Goal: Information Seeking & Learning: Learn about a topic

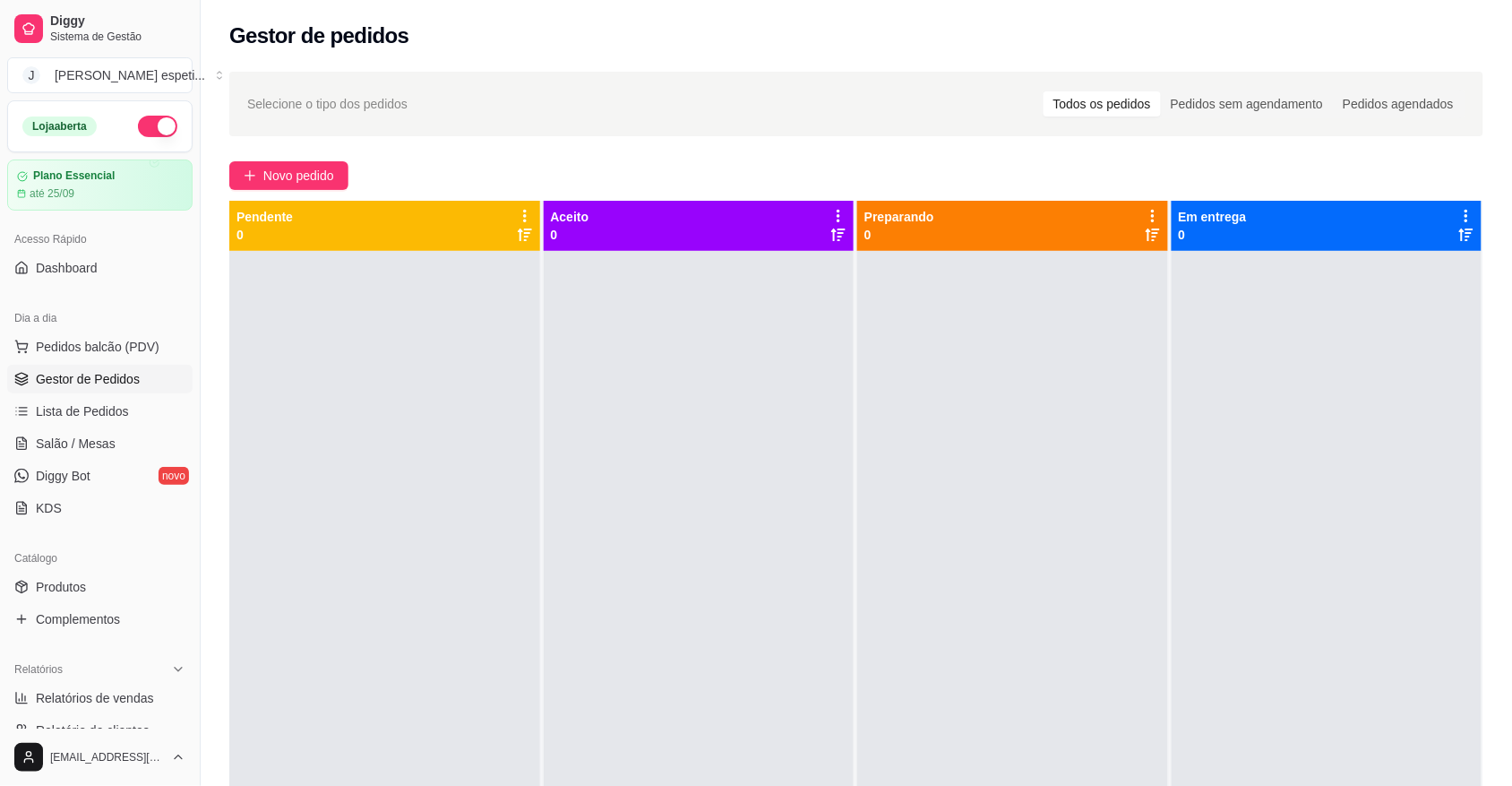
scroll to position [112, 0]
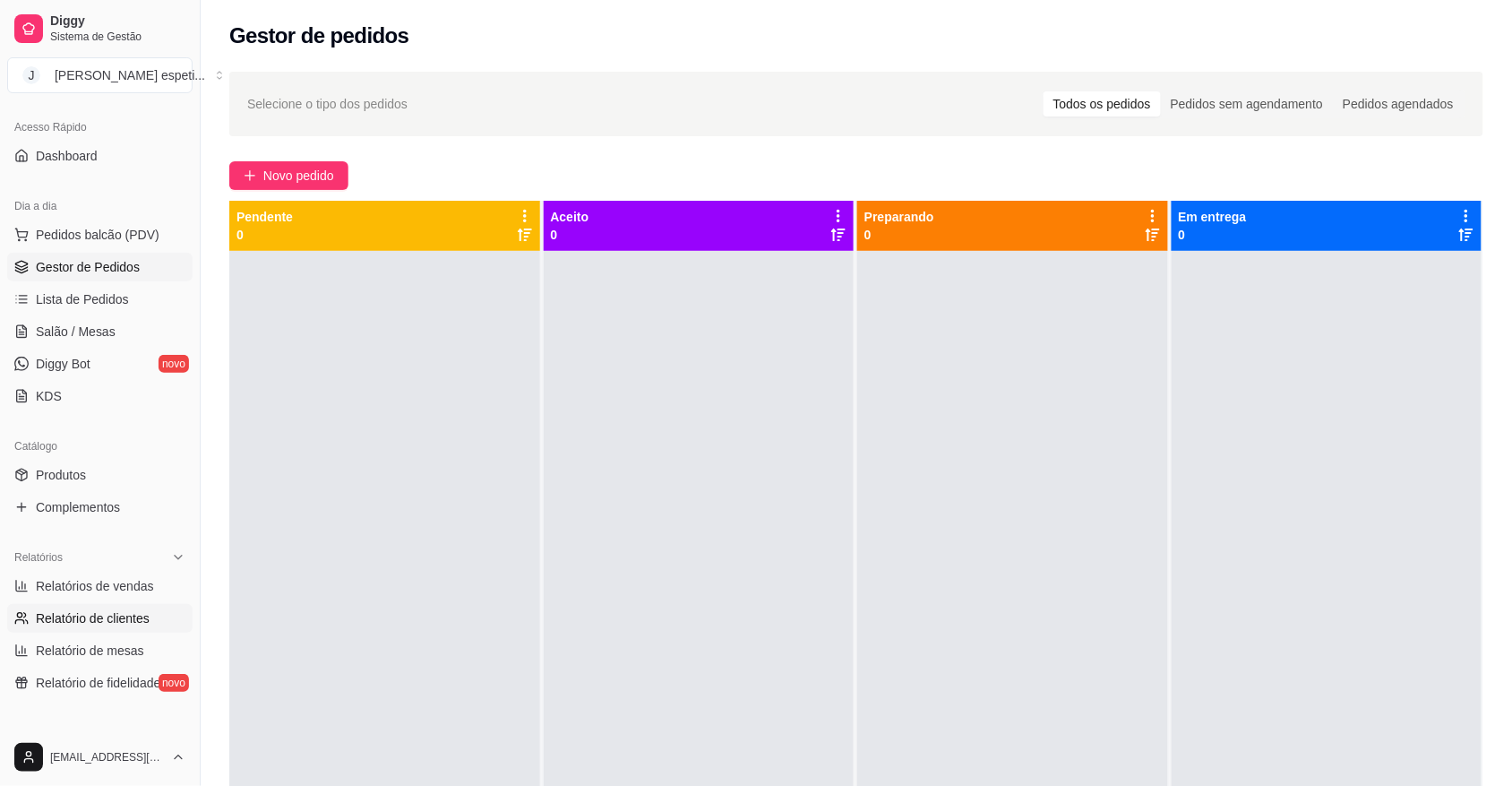
click at [103, 624] on span "Relatório de clientes" at bounding box center [93, 618] width 114 height 18
select select "30"
select select "HIGHEST_TOTAL_SPENT_WITH_ORDERS"
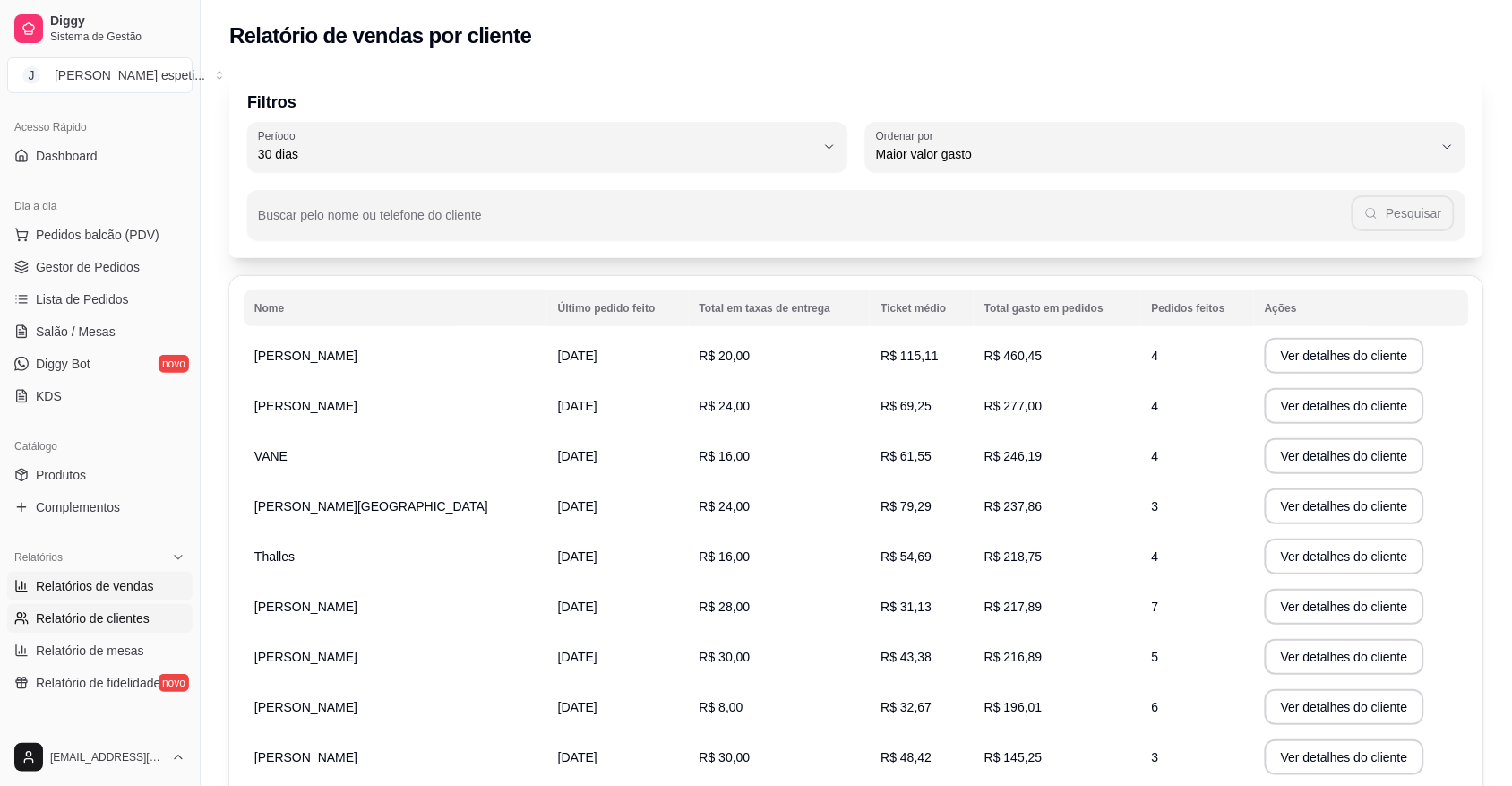
click at [83, 588] on span "Relatórios de vendas" at bounding box center [95, 586] width 118 height 18
select select "ALL"
select select "0"
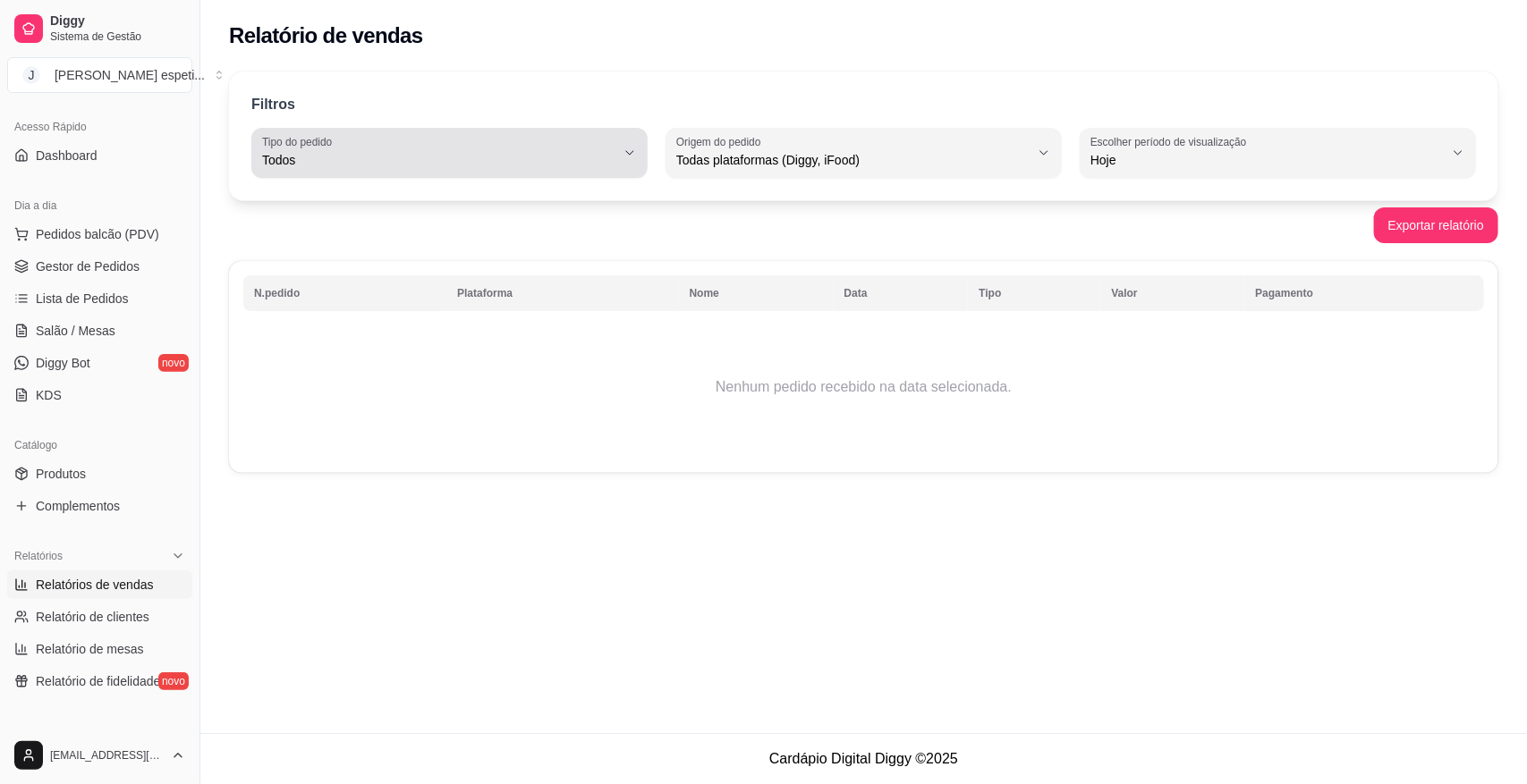
click at [629, 157] on icon "button" at bounding box center [630, 153] width 15 height 15
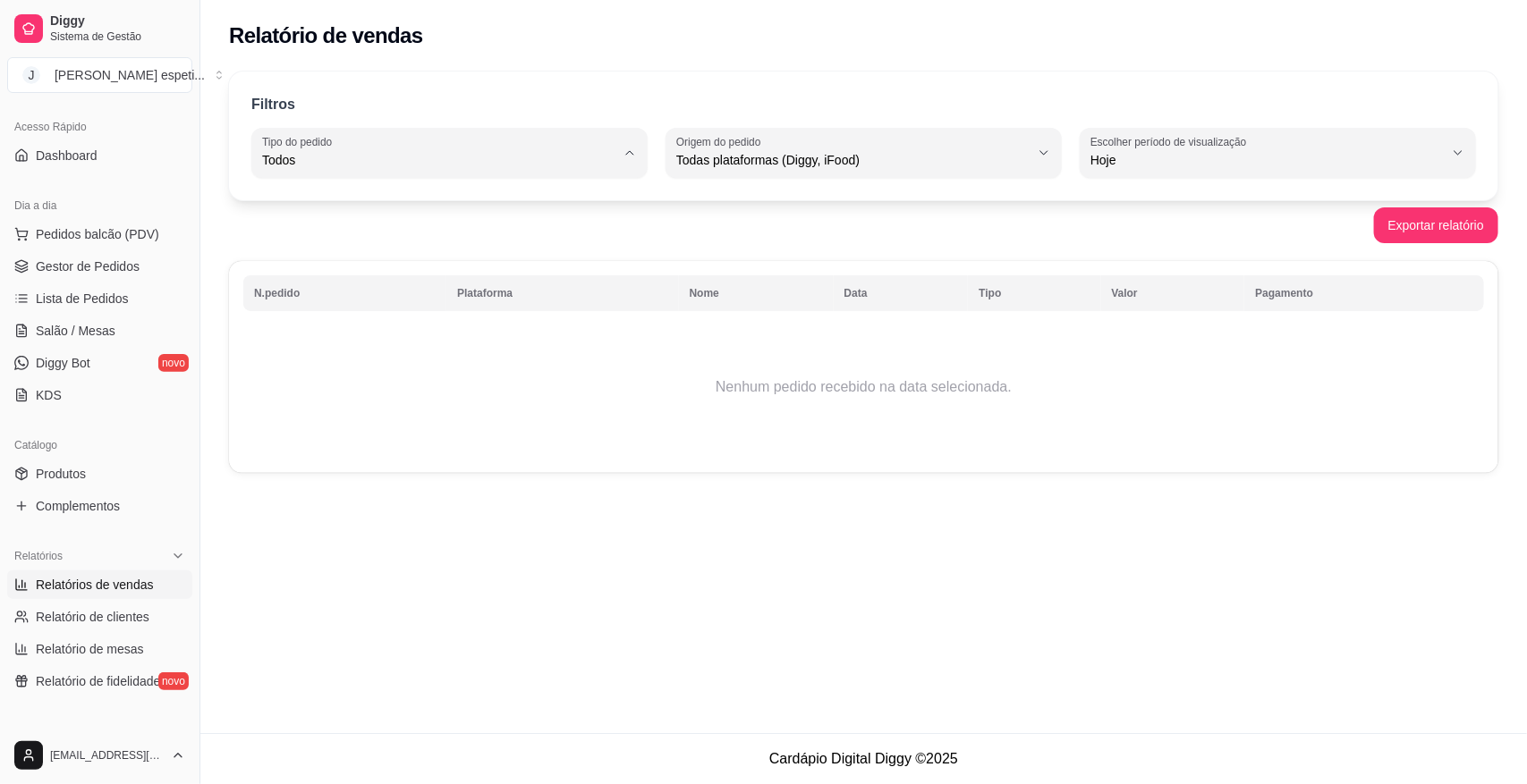
click at [408, 237] on span "Entrega" at bounding box center [440, 231] width 335 height 17
type input "DELIVERY"
select select "DELIVERY"
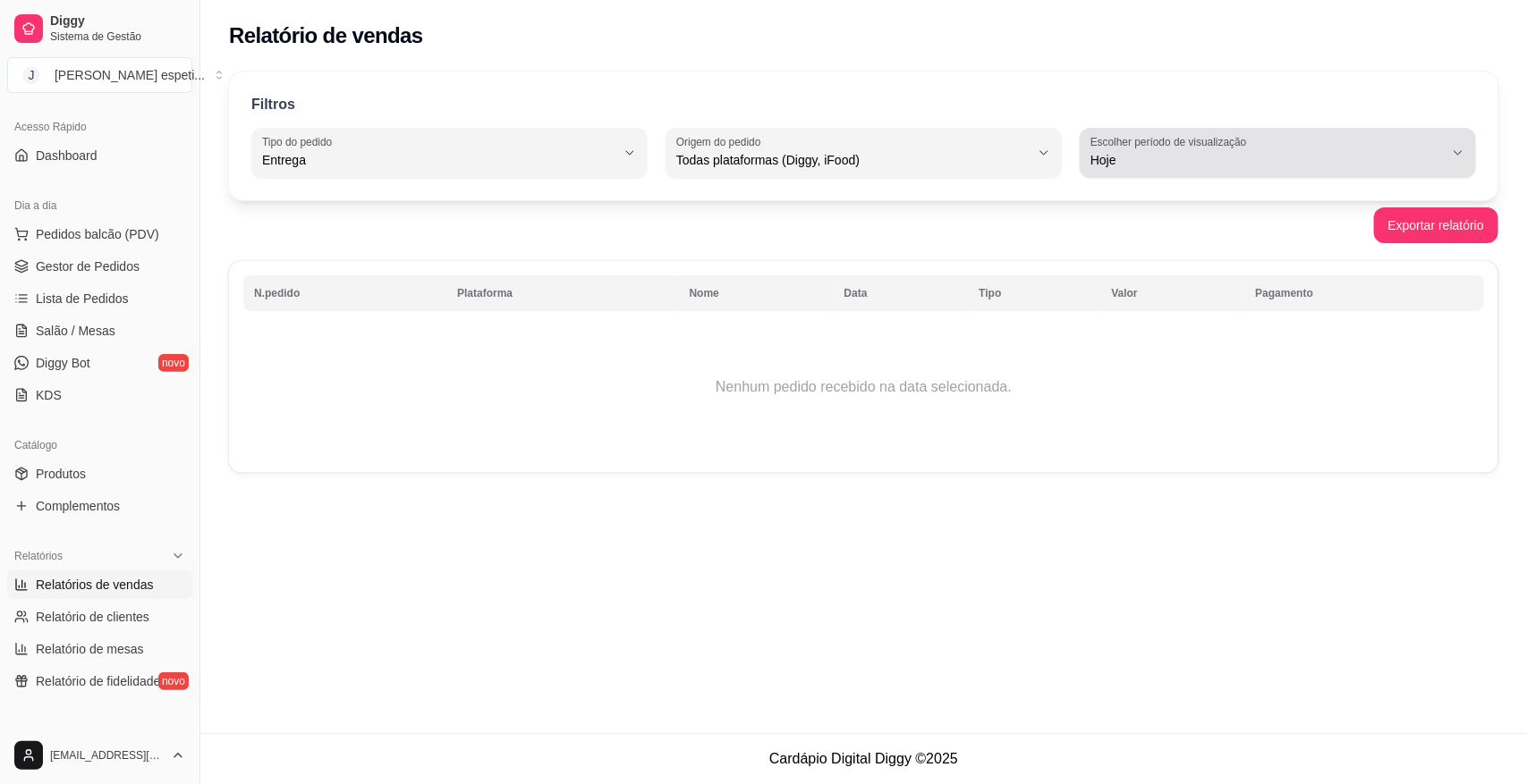
click at [1463, 148] on icon "button" at bounding box center [1458, 153] width 15 height 15
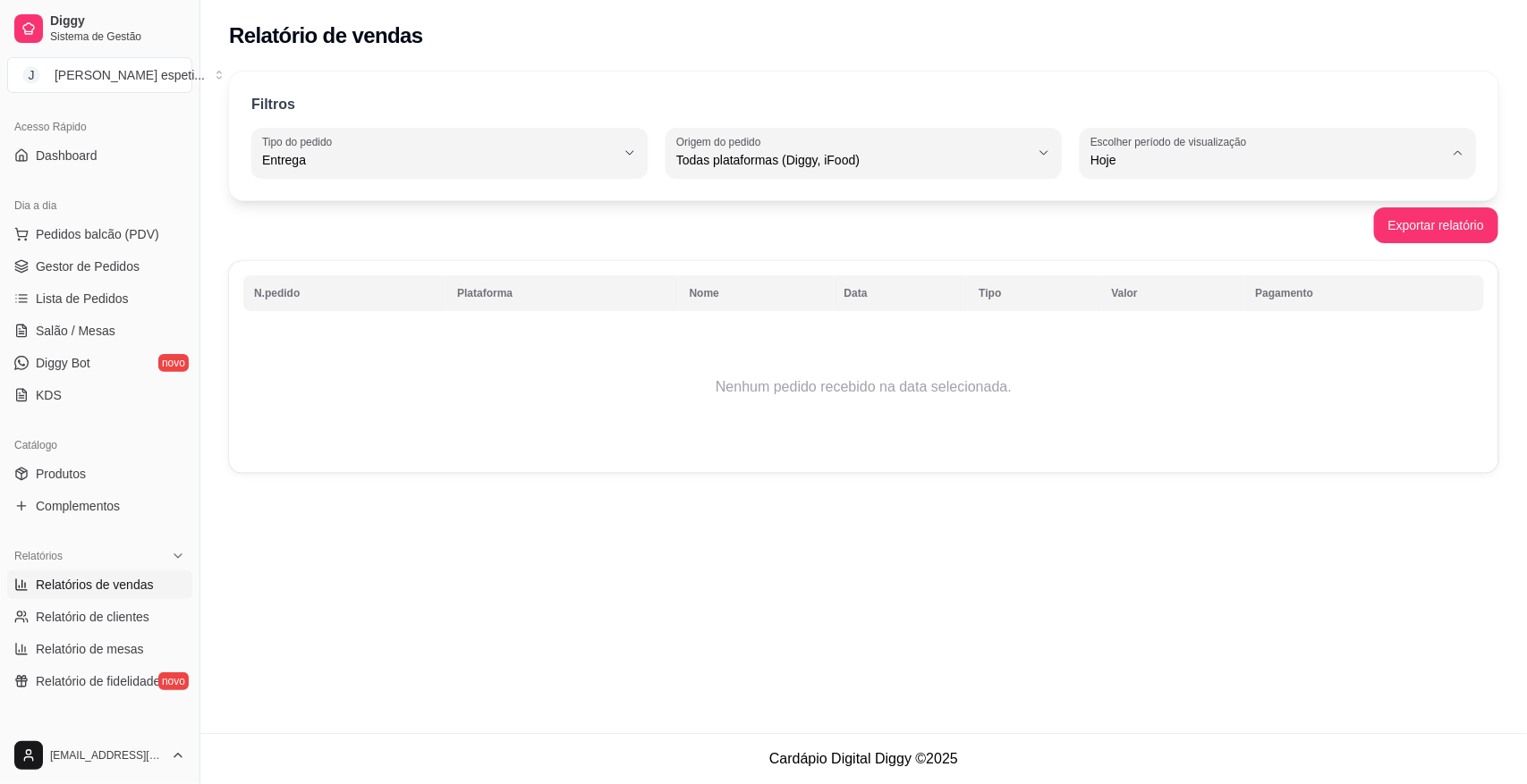
click at [1159, 228] on span "Ontem" at bounding box center [1269, 231] width 335 height 17
type input "1"
select select "1"
